Goal: Task Accomplishment & Management: Manage account settings

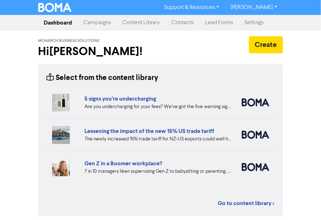
click at [111, 22] on link "Campaigns" at bounding box center [97, 23] width 39 height 14
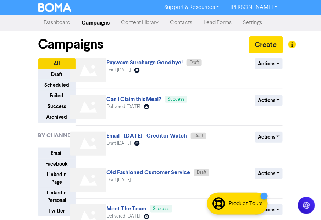
click at [184, 22] on link "Contacts" at bounding box center [182, 23] width 34 height 14
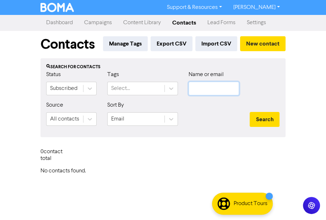
type input "[PERSON_NAME][EMAIL_ADDRESS][DOMAIN_NAME]"
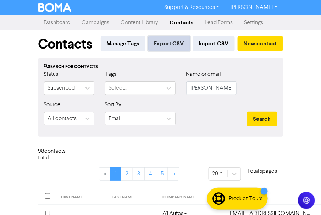
click at [180, 40] on button "Export CSV" at bounding box center [169, 43] width 42 height 15
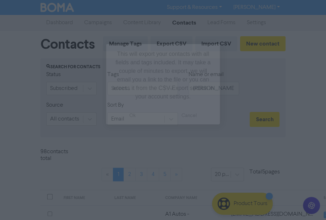
click at [126, 116] on button "ok" at bounding box center [132, 115] width 53 height 18
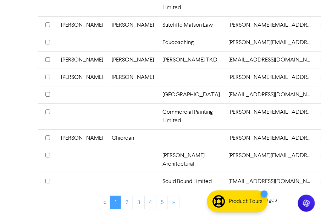
scroll to position [546, 0]
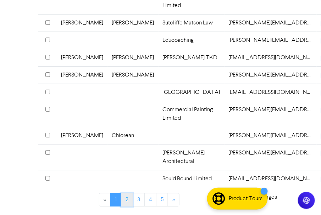
click at [127, 202] on link "2" at bounding box center [127, 199] width 12 height 13
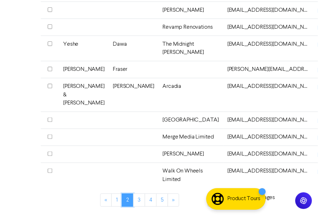
scroll to position [576, 0]
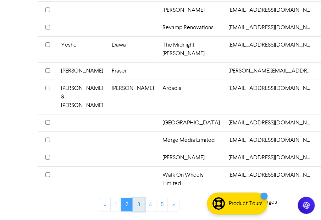
click at [139, 204] on link "3" at bounding box center [139, 204] width 12 height 13
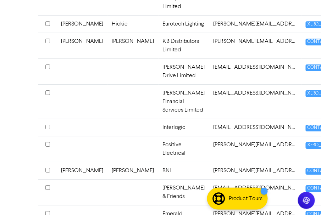
scroll to position [604, 0]
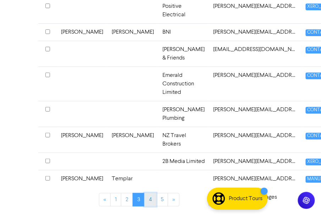
click at [153, 201] on link "4" at bounding box center [150, 199] width 12 height 13
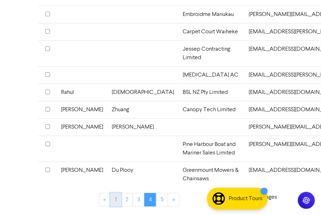
click at [116, 202] on link "1" at bounding box center [115, 199] width 11 height 13
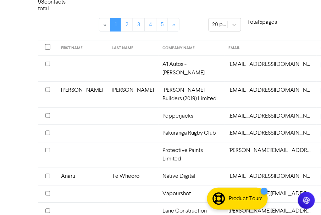
scroll to position [148, 0]
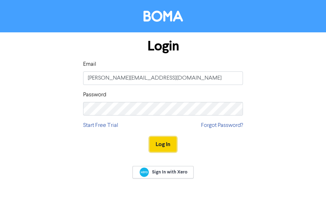
click at [162, 146] on button "Log In" at bounding box center [162, 144] width 27 height 15
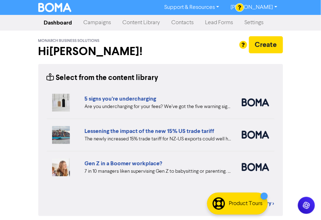
click at [185, 26] on link "Contacts" at bounding box center [183, 23] width 34 height 14
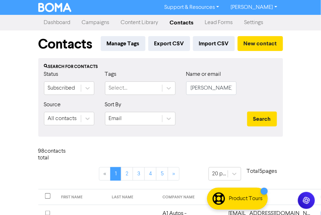
click at [253, 22] on link "Settings" at bounding box center [254, 23] width 31 height 14
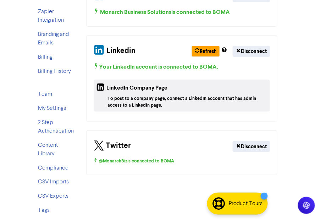
scroll to position [87, 0]
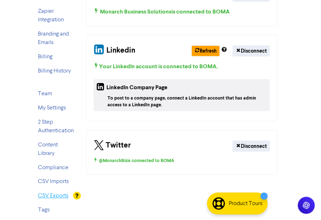
click at [51, 193] on link "CSV Exports" at bounding box center [53, 196] width 31 height 6
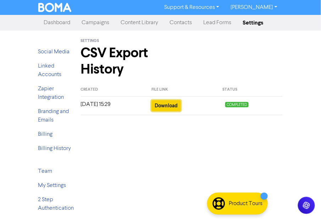
click at [163, 108] on button "Download" at bounding box center [166, 105] width 29 height 11
click at [184, 137] on div "Settings CSV Export History Created File link Status [DATE] 15:29 Download COMP…" at bounding box center [182, 169] width 213 height 276
